Goal: Check status: Check status

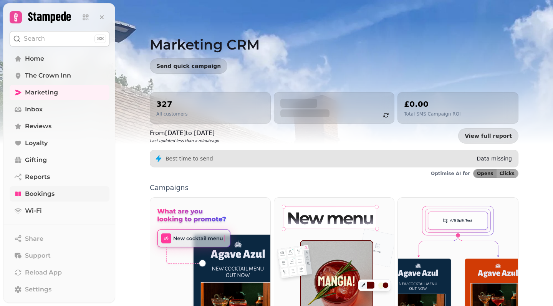
click at [36, 192] on span "Bookings" at bounding box center [40, 193] width 30 height 9
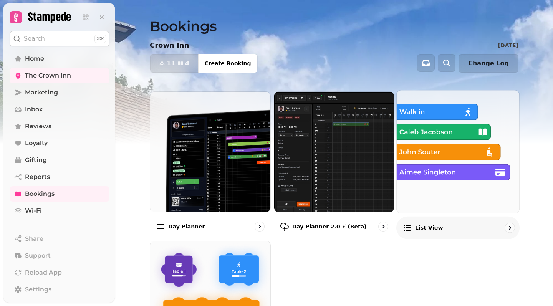
click at [427, 225] on p "List view" at bounding box center [429, 228] width 28 height 8
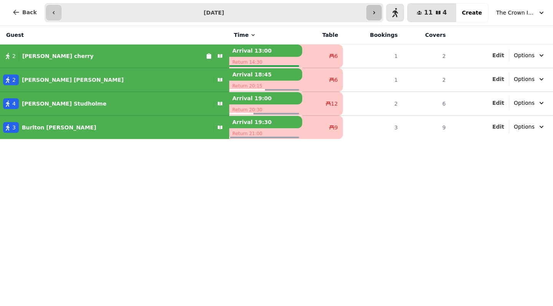
click at [375, 12] on icon "button" at bounding box center [374, 12] width 2 height 3
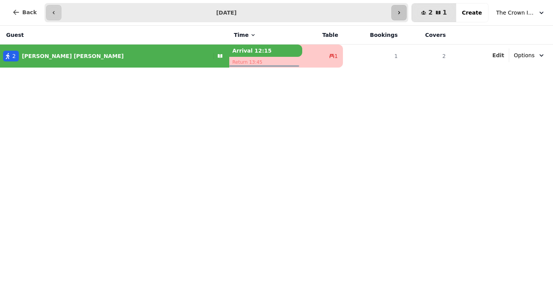
click at [402, 14] on icon "button" at bounding box center [399, 13] width 6 height 6
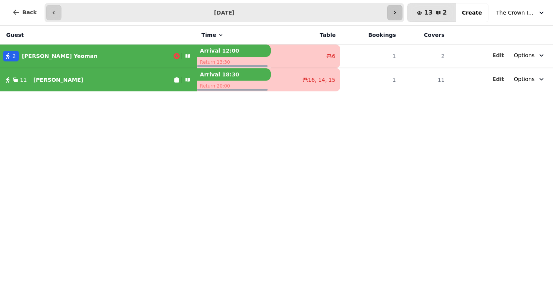
click at [398, 14] on icon "button" at bounding box center [394, 13] width 6 height 6
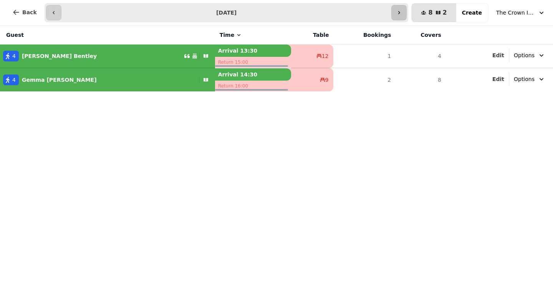
click at [406, 8] on button "button" at bounding box center [398, 12] width 15 height 15
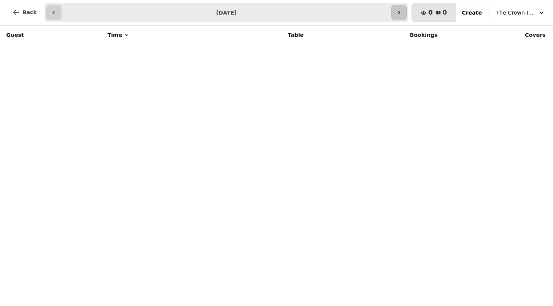
click at [406, 8] on button "button" at bounding box center [398, 12] width 15 height 15
click at [48, 8] on button "button" at bounding box center [53, 12] width 15 height 15
click at [49, 9] on button "button" at bounding box center [53, 12] width 15 height 15
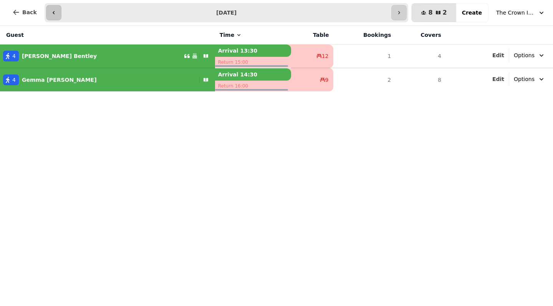
click at [49, 9] on button "button" at bounding box center [53, 12] width 15 height 15
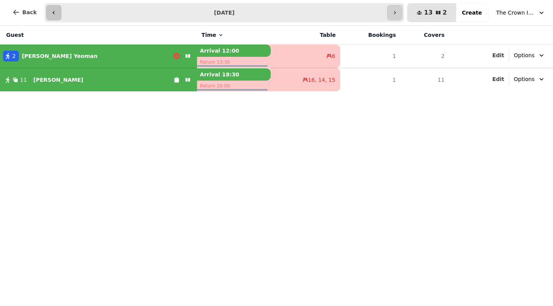
click at [52, 11] on icon "button" at bounding box center [54, 13] width 6 height 6
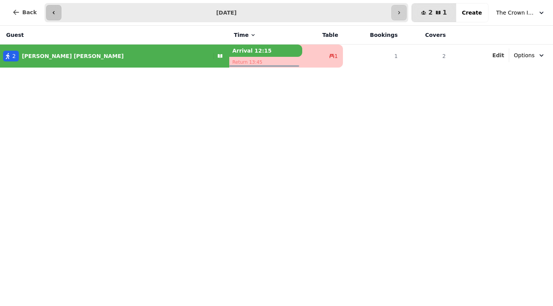
click at [52, 11] on icon "button" at bounding box center [54, 13] width 6 height 6
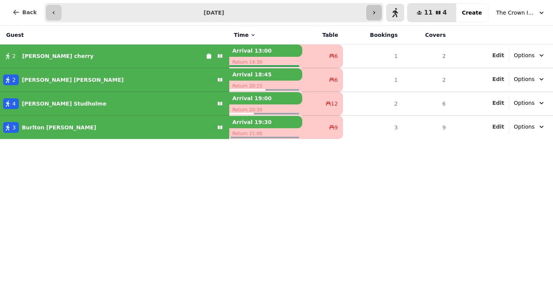
click at [377, 15] on icon "button" at bounding box center [374, 13] width 6 height 6
type input "**********"
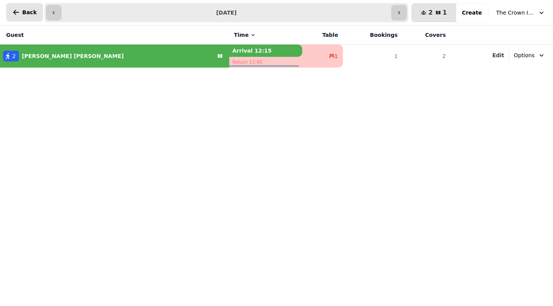
click at [21, 14] on button "Back" at bounding box center [24, 12] width 37 height 18
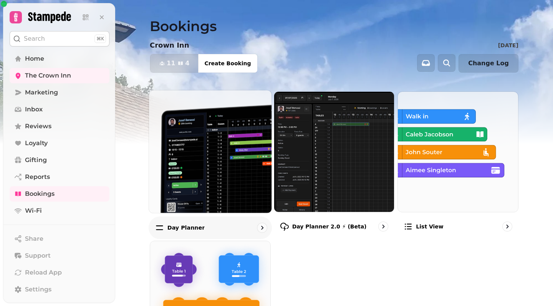
click at [256, 172] on img at bounding box center [210, 151] width 135 height 135
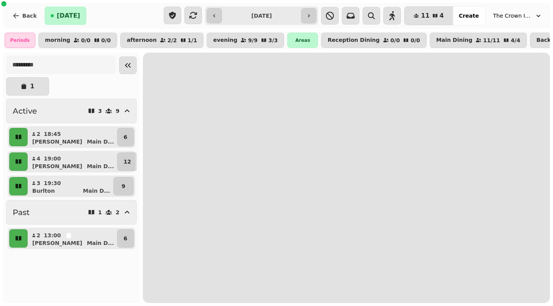
click at [279, 20] on input "**********" at bounding box center [261, 16] width 76 height 12
click at [271, 13] on input "**********" at bounding box center [261, 16] width 76 height 12
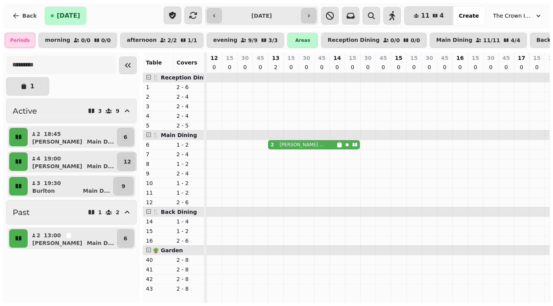
scroll to position [0, 281]
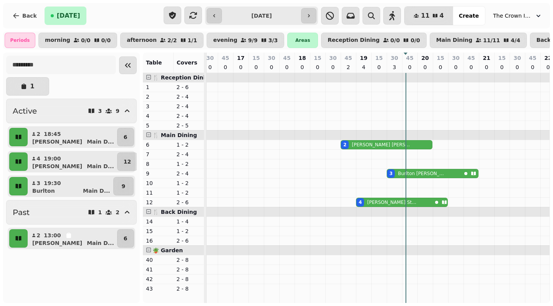
click at [178, 78] on span "🍴 Reception Dining" at bounding box center [182, 77] width 60 height 6
